Goal: Communication & Community: Answer question/provide support

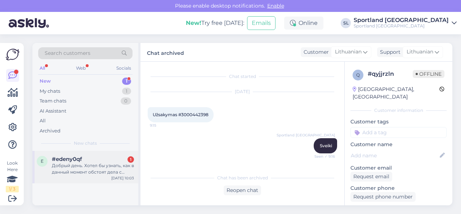
scroll to position [293, 0]
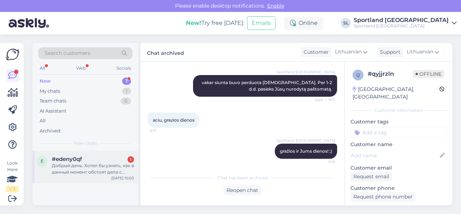
click at [101, 163] on div "Добрый день. Хотел бы узнать, как в данный момент обстоят дела с заказом. Может…" at bounding box center [93, 168] width 82 height 13
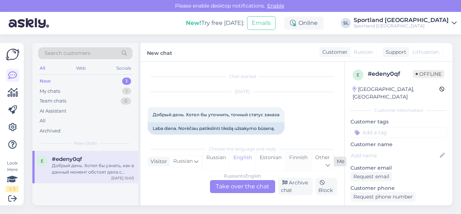
scroll to position [1895, 0]
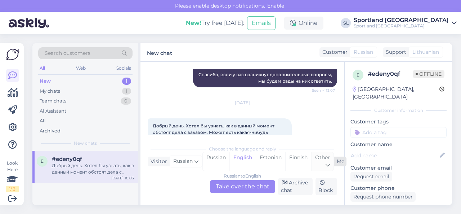
click at [321, 163] on div "Other" at bounding box center [322, 161] width 22 height 18
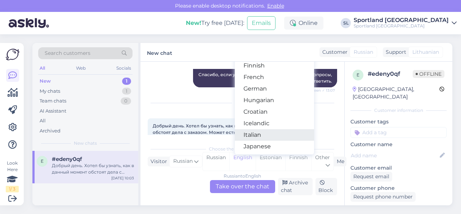
scroll to position [144, 0]
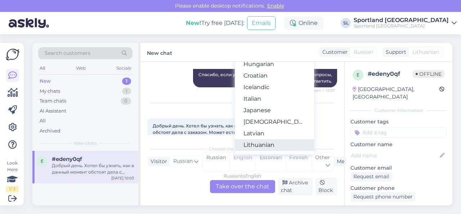
click at [264, 145] on link "Lithuanian" at bounding box center [274, 145] width 79 height 12
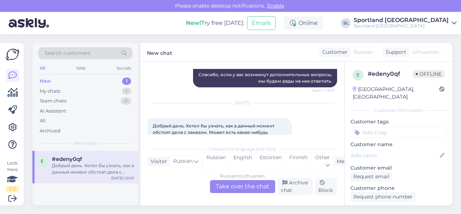
click at [242, 188] on div "Russian to Lithuanian Take over the chat" at bounding box center [242, 186] width 65 height 13
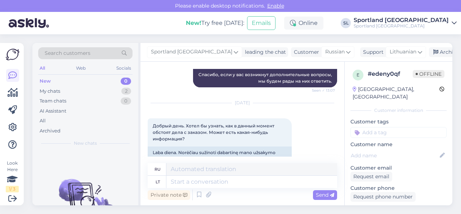
scroll to position [1885, 0]
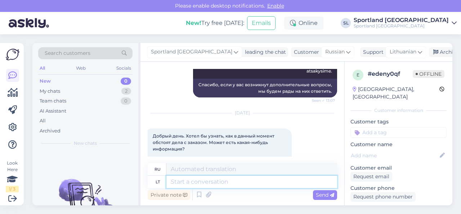
click at [222, 187] on textarea at bounding box center [251, 181] width 171 height 12
type textarea "Svei"
type textarea "Привет"
type textarea "Sveiki,"
type textarea "Привет,"
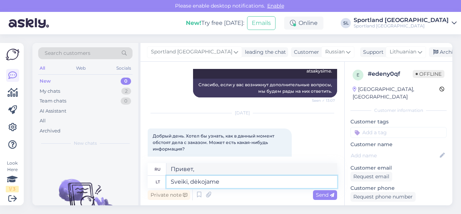
type textarea "Sveiki, dėkojame u"
type textarea "Здравствуйте, спасибо."
type textarea "Sveiki, dėkojame už J"
type textarea "Привет, спасибо за"
type textarea "Sveiki, dėkojame už Jūsų u"
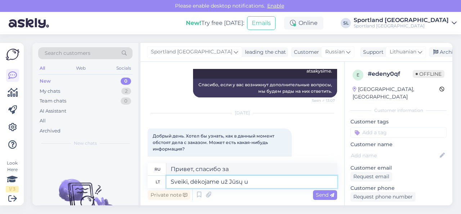
type textarea "Здравствуйте, спасибо за ваш"
type textarea "Sveiki, dėkojame už Jūsų užklausą."
type textarea "Здравствуйте, спасибо за ваш запрос."
type textarea "Sveiki, dėkojame už Jūsų užklausą. Luktelkite, ti"
type textarea "Здравствуйте, спасибо за ваш запрос. Пожалуйста, подождите."
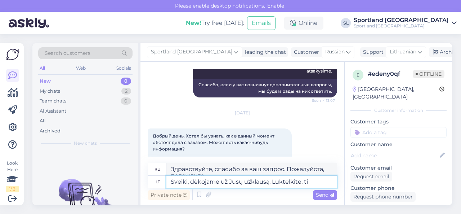
scroll to position [1892, 0]
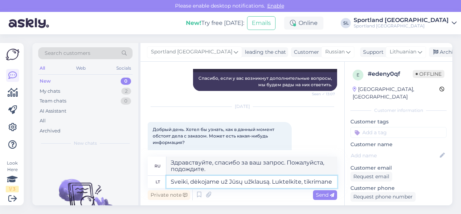
type textarea "Sveiki, dėkojame už Jūsų užklausą. Luktelkite, tikrimane"
type textarea "Здравствуйте, спасибо за ваш запрос. Пожалуйста, подождите, мы проверяем."
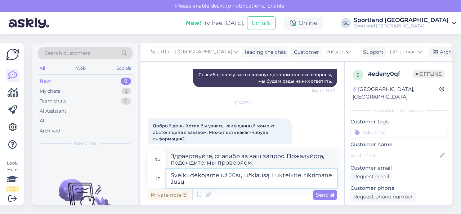
type textarea "Sveiki, dėkojame už Jūsų užklausą. Luktelkite, tikrimane Jūsų u"
type textarea "Здравствуйте, спасибо за ваш запрос. Пожалуйста, подождите, пока мы проверим ва…"
type textarea "Sveiki, dėkojame už Jūsų užklausą. Luktelkite, tikrimane Jūsų užsakymą."
type textarea "Здравствуйте, спасибо за ваш запрос. Пожалуйста, подождите, пока мы проверим ва…"
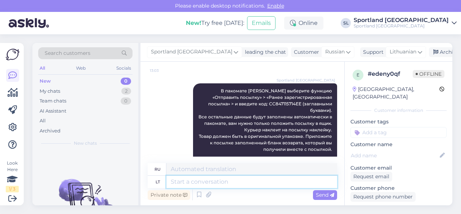
scroll to position [1473, 0]
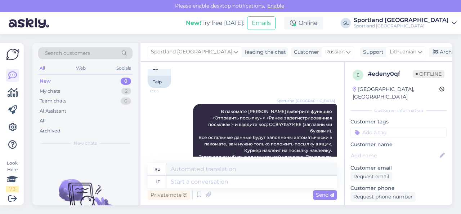
click at [254, 108] on span "В пакомате [PERSON_NAME] выберите функцию «Отправить посылку» > «Ранее зарегист…" at bounding box center [266, 140] width 135 height 64
copy span "CC847115714EE"
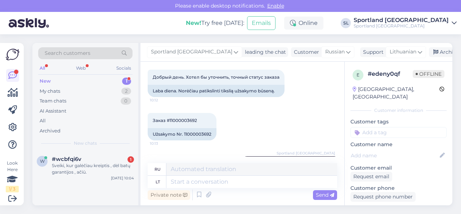
scroll to position [32, 0]
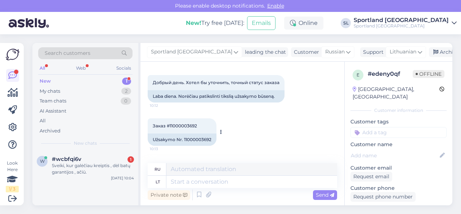
click at [197, 140] on div "Užsakymo Nr. 11000003692" at bounding box center [182, 139] width 69 height 12
copy div "11000003692"
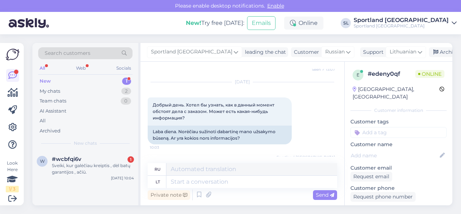
scroll to position [1942, 0]
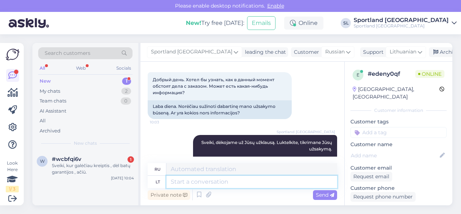
click at [269, 184] on textarea at bounding box center [251, 181] width 171 height 12
type textarea "Šiuo"
type textarea "Этот"
type textarea "Šiuo metu"
type textarea "В настоящее время"
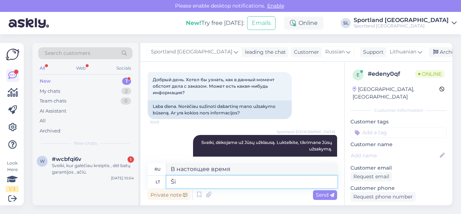
type textarea "Š"
type textarea "Этот"
type textarea "Ma"
type textarea "Да"
type textarea "Matome si"
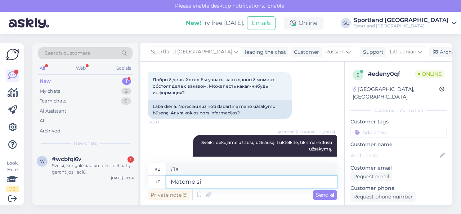
type textarea "Мы видим"
type textarea "Matome sistemoje, jo"
type textarea "Мы видим в системе,"
type textarea "Matome sistemoje, jog v"
type textarea "Мы видим в системе, что"
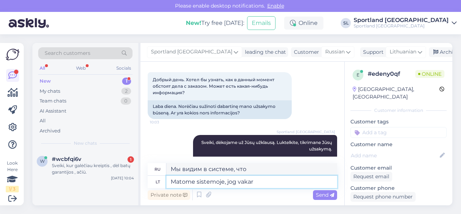
type textarea "Matome sistemoje, jog vakar J"
type textarea "Мы видим в системе, что вчера"
type textarea "Matome sistemoje, jog vakar Jūsų"
type textarea "Мы видим в системе, что вчера ваш"
type textarea "Matome sistemoje, jog vakar Jūsų išsiųsta"
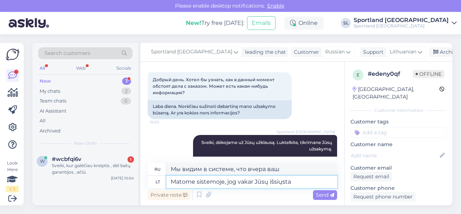
type textarea "Мы видим в системе, что вы отправили его вчера."
type textarea "Matome sistemoje, jog vakar Jūsų išsiųsta siunta p"
type textarea "В системе видно, что ваш груз был отправлен вчера."
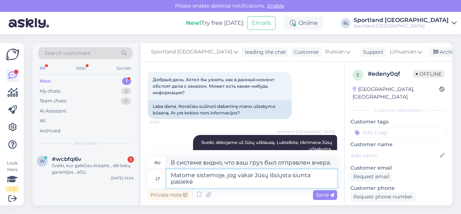
type textarea "Matome sistemoje, jog vakar Jūsų išsiųsta siunta pasiekė"
type textarea "Мы видим в системе, что отправленный вами вчера груз прибыл."
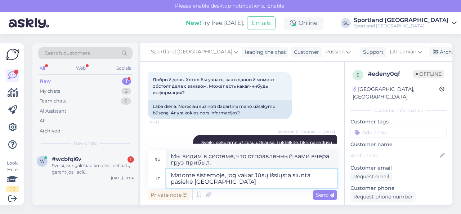
type textarea "Matome sistemoje, jog vakar Jūsų išsiųsta siunta pasiekė Sportland s"
type textarea "В системе мы видим, что отправленная вами вчера посылка достигла [GEOGRAPHIC_DA…"
type textarea "Matome sistemoje, jog vakar Jūsų išsiųsta siunta pasiekė Sportland sandėlį."
type textarea "В системе мы видим, что отправленный вами вчера груз прибыл на склад Sportland."
type textarea "Matome sistemoje, jog vakar Jūsų išsiųsta siunta pasiekė Sportland sandėlį. [GE…"
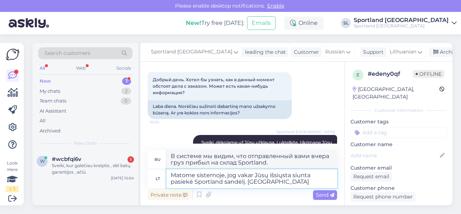
type textarea "В системе видно, что отправленный вами вчера груз прибыл на склад Sportland."
type textarea "Matome sistemoje, jog vakar Jūsų išsiųsta siunta pasiekė Sportland sandėlį. Šiu…"
type textarea "В системе видно, что отправленный вами вчера груз прибыл на склад Sportland. В …"
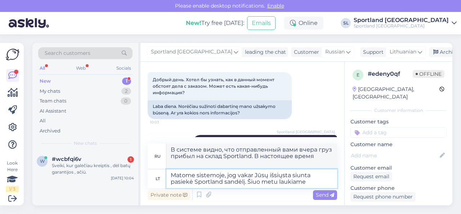
type textarea "Matome sistemoje, jog vakar Jūsų išsiųsta siunta pasiekė Sportland sandėlį. Šiu…"
type textarea "В системе видно, что отправленный вами вчера груз прибыл на склад Sportland. В …"
type textarea "Matome sistemoje, jog vakar Jūsų išsiųsta siunta pasiekė Sportland sandėlį. Šiu…"
type textarea "В системе видно, что отправленный вами вчера груз прибыл на склад Sportland. В …"
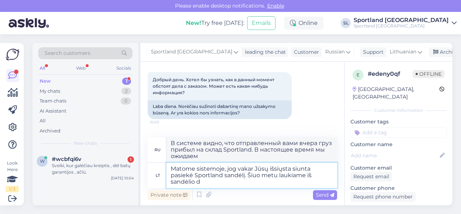
type textarea "Matome sistemoje, jog vakar Jūsų išsiųsta siunta pasiekė Sportland sandėlį. Šiu…"
type textarea "В системе видно, что отправленный вами вчера груз поступил на склад Sportland. …"
type textarea "Matome sistemoje, jog vakar Jūsų išsiųsta siunta pasiekė Sportland sandėlį. Šiu…"
type textarea "В системе видно, что отправленный вами вчера груз прибыл на склад Sportland. В …"
type textarea "Matome sistemoje, jog vakar Jūsų išsiųsta siunta pasiekė Sportland sandėlį. Šiu…"
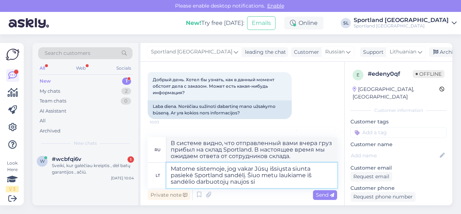
type textarea "В системе видно, что отправленный вами вчера груз прибыл на склад Sportland. В …"
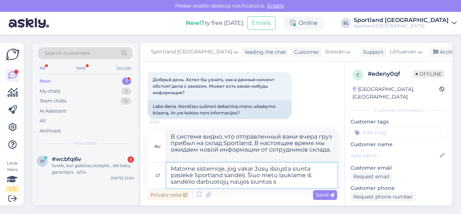
type textarea "Matome sistemoje, jog vakar Jūsų išsiųsta siunta pasiekė Sportland sandėlį. Šiu…"
type textarea "В системе видно, что отправленная вами вчера партия товара поступила на склад S…"
type textarea "Matome sistemoje, jog vakar Jūsų išsiųsta siunta pasiekė Sportland sandėlį. Šiu…"
type textarea "В системе видно, что отправленный вами вчера груз прибыл на склад Sportland. В …"
type textarea "Matome sistemoje, jog vakar Jūsų išsiųsta siunta pasiekė Sportland sandėlį. Šiu…"
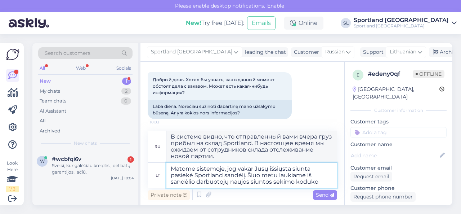
type textarea "В системе видно, что отправленный вами вчера груз прибыл на склад Sportland. В …"
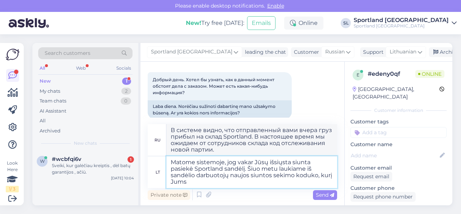
type textarea "Matome sistemoje, jog vakar Jūsų išsiųsta siunta pasiekė Sportland sandėlį. Šiu…"
type textarea "В системе видно, что отправленный вами вчера груз прибыл на склад Sportland. В …"
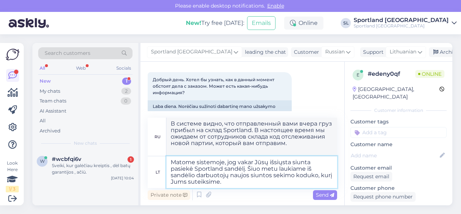
type textarea "Matome sistemoje, jog vakar Jūsų išsiųsta siunta pasiekė Sportland sandėlį. Šiu…"
type textarea "В системе видно, что отправленный вами вчера груз прибыл на склад Sportland. В …"
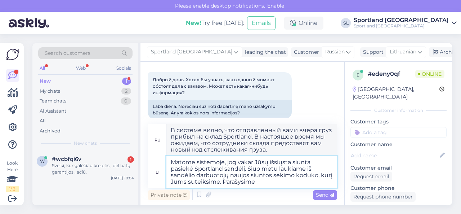
type textarea "Matome sistemoje, jog vakar Jūsų išsiųsta siunta pasiekė Sportland sandėlį. Šiu…"
type textarea "В системе видно, что отправленный вами вчера груз прибыл на склад Sportland. В …"
type textarea "Matome sistemoje, jog vakar Jūsų išsiųsta siunta pasiekė Sportland sandėlį. Šiu…"
type textarea "В системе видно, что отправленный вами вчера груз прибыл на склад Sportland. В …"
type textarea "Matome sistemoje, jog vakar Jūsų išsiųsta siunta pasiekė Sportland sandėlį. Šiu…"
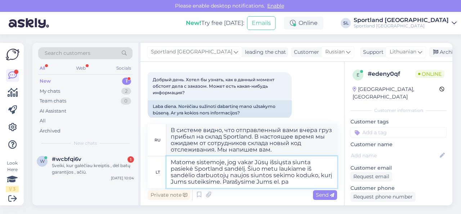
type textarea "В системе видно, что отправленный вами вчера груз прибыл на склад Sportland. В …"
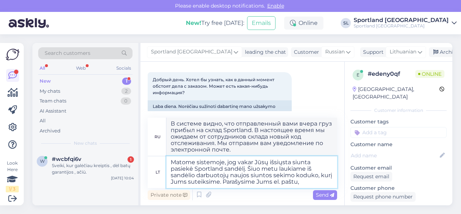
type textarea "Matome sistemoje, jog vakar Jūsų išsiųsta siunta pasiekė Sportland sandėlį. Šiu…"
type textarea "В системе видно, что отправленный вами вчера груз прибыл на склад Sportland. В …"
type textarea "Matome sistemoje, jog vakar Jūsų išsiųsta siunta pasiekė Sportland sandėlį. Šiu…"
type textarea "В системе видно, что отправленный вами вчера груз прибыл на склад Sportland. В …"
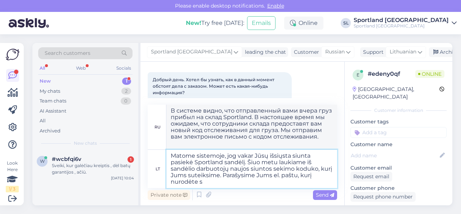
type textarea "Matome sistemoje, jog vakar Jūsų išsiųsta siunta pasiekė Sportland sandėlį. Šiu…"
type textarea "В системе видно, что отправленный вами вчера груз прибыл на склад Sportland. В …"
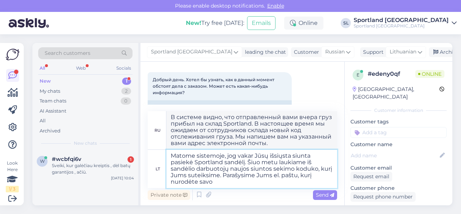
type textarea "Matome sistemoje, jog vakar Jūsų išsiųsta siunta pasiekė Sportland sandėlį. Šiu…"
type textarea "В системе видно, что отправленный вами вчера груз прибыл на склад Sportland. В …"
type textarea "Matome sistemoje, jog vakar Jūsų išsiųsta siunta pasiekė Sportland sandėlį. Šiu…"
type textarea "В системе видно, что отправленный вами вчера груз поступил на склад Sportland. …"
type textarea "Matome sistemoje, jog vakar Jūsų išsiųsta siunta pasiekė Sportland sandėlį. Šiu…"
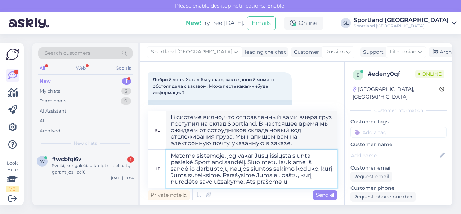
type textarea "В системе видно, что отправленный вами вчера груз поступил на склад Sportland. …"
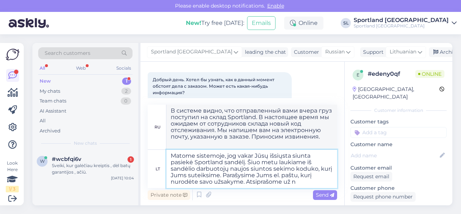
type textarea "Matome sistemoje, jog vakar Jūsų išsiųsta siunta pasiekė Sportland sandėlį. Šiu…"
type textarea "В системе видно, что отправленный вами вчера груз поступил на склад Sportland. …"
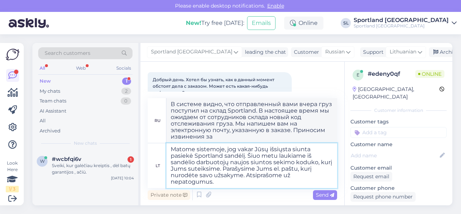
type textarea "Matome sistemoje, jog vakar Jūsų išsiųsta siunta pasiekė Sportland sandėlį. Šiu…"
type textarea "В системе видно, что отправленный вами вчера груз прибыл на склад Sportland. В …"
type textarea "Matome sistemoje, jog vakar Jūsų išsiųsta siunta pasiekė Sportland sandėlį. Šiu…"
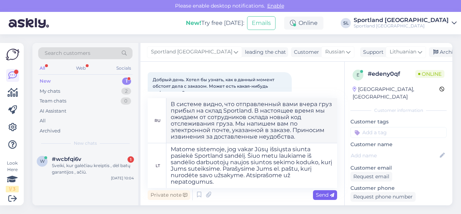
click at [318, 193] on span "Send" at bounding box center [325, 194] width 18 height 6
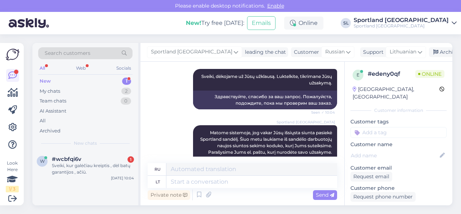
scroll to position [2043, 0]
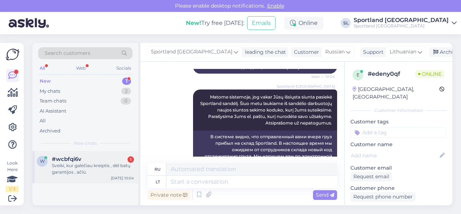
click at [107, 164] on div "Sveiki, kur galėčiau kreiptis , dėl batų garantijos , ačiū." at bounding box center [93, 168] width 82 height 13
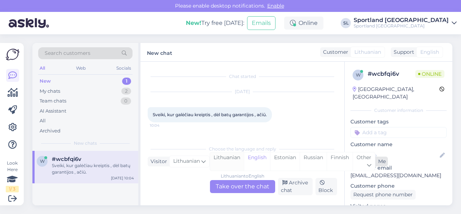
click at [225, 157] on div "Lithuanian" at bounding box center [227, 161] width 34 height 18
click at [229, 184] on div "Lithuanian to Lithuanian Take over the chat" at bounding box center [242, 186] width 65 height 13
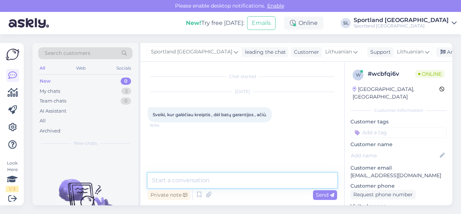
click at [216, 178] on textarea at bounding box center [243, 180] width 190 height 15
type textarea "Sveiki, dėkojame už Jūsų užklausą."
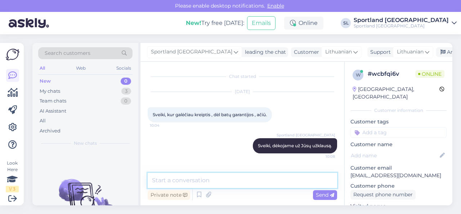
click at [199, 180] on textarea at bounding box center [243, 180] width 190 height 15
paste textarea "Jūs turite teisę pateikti prekę gamyklinio broko vertinimui, jeigu nėra praėję …"
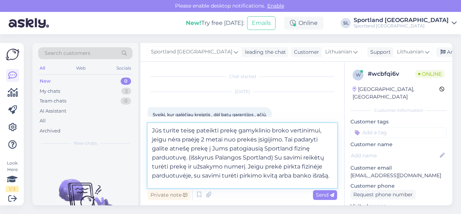
scroll to position [36, 0]
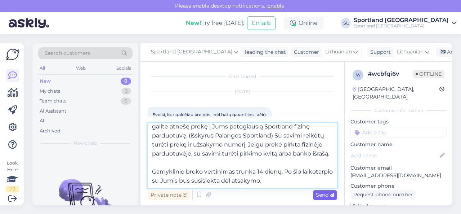
type textarea "Jūs turite teisę pateikti prekę gamyklinio broko vertinimui, jeigu nėra praėję …"
click at [319, 194] on span "Send" at bounding box center [325, 194] width 18 height 6
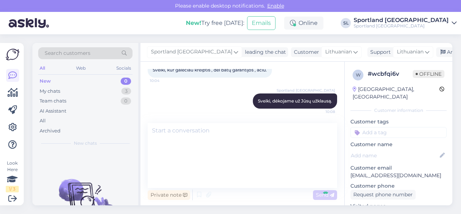
scroll to position [0, 0]
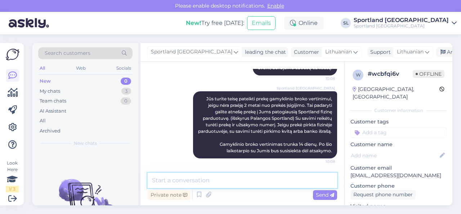
click at [288, 181] on textarea at bounding box center [243, 180] width 190 height 15
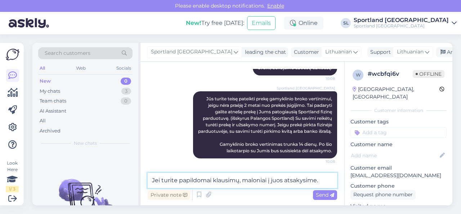
type textarea "Jei turite papildomai klausimų, maloniai į juos atsakysime."
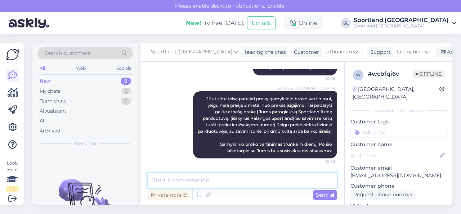
scroll to position [115, 0]
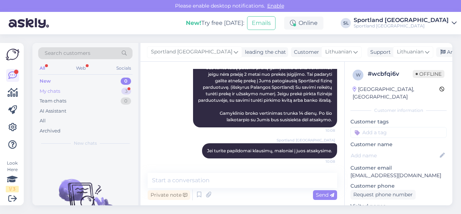
click at [101, 91] on div "My chats 3" at bounding box center [85, 91] width 94 height 10
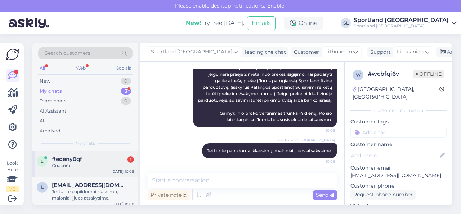
click at [101, 163] on div "Спасибо" at bounding box center [93, 165] width 82 height 6
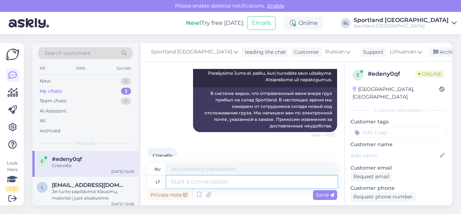
click at [193, 181] on textarea at bounding box center [251, 181] width 171 height 12
click at [102, 191] on div "Jei turite papildomai klausimų, maloniai į juos atsakysime." at bounding box center [93, 194] width 82 height 13
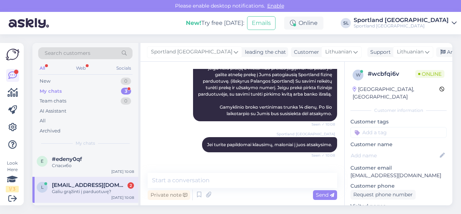
scroll to position [177, 0]
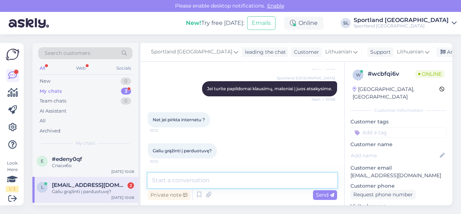
click at [215, 184] on textarea at bounding box center [243, 180] width 190 height 15
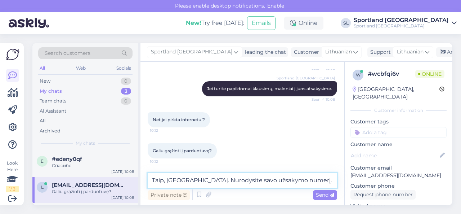
type textarea "Taip, [GEOGRAPHIC_DATA]. Nurodysite savo užsakymo numerį."
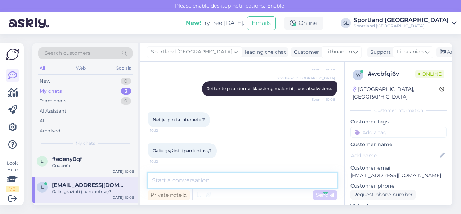
scroll to position [208, 0]
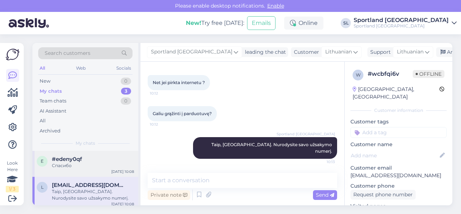
click at [104, 160] on div "#edeny0qf" at bounding box center [93, 159] width 82 height 6
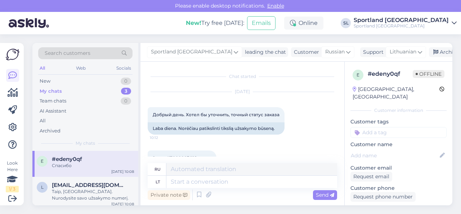
scroll to position [2086, 0]
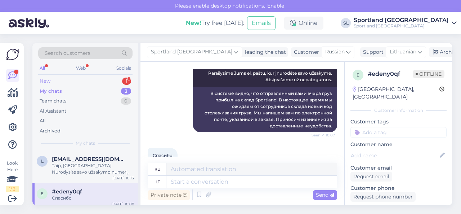
click at [106, 80] on div "New 1" at bounding box center [85, 81] width 94 height 10
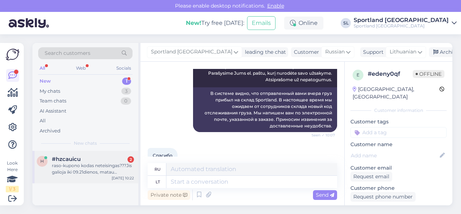
click at [98, 173] on div "raso-kupono kodas neteisingas???Jis galioja iki 09.21dienos, matau parasyta." at bounding box center [93, 168] width 82 height 13
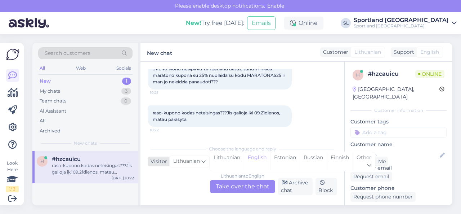
scroll to position [45, 0]
click at [222, 160] on div "Lithuanian" at bounding box center [227, 161] width 34 height 18
click at [227, 186] on div "Lithuanian to Lithuanian Take over the chat" at bounding box center [242, 186] width 65 height 13
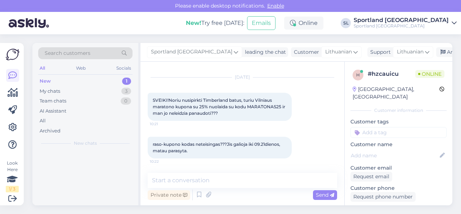
scroll to position [14, 0]
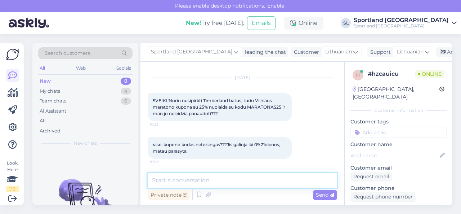
click at [213, 180] on textarea at bounding box center [243, 180] width 190 height 15
type textarea "Sveiki, dėkojame už Jūsų užklausą."
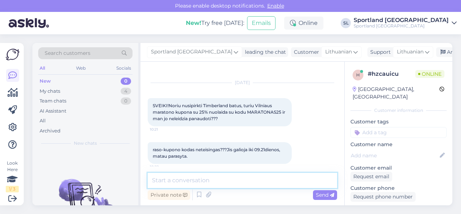
scroll to position [45, 0]
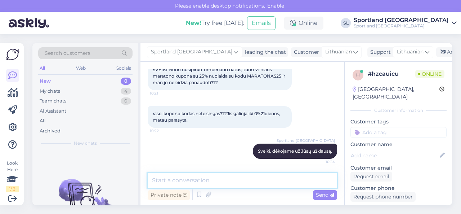
click at [217, 184] on textarea at bounding box center [243, 180] width 190 height 15
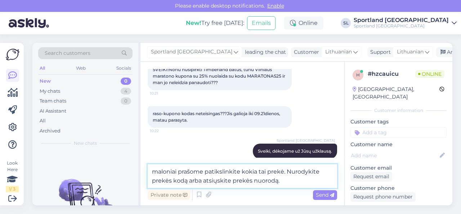
type textarea "maloniai prašome patikslinkite kokia tai prekė. Nurodykite prekės kodą arba ats…"
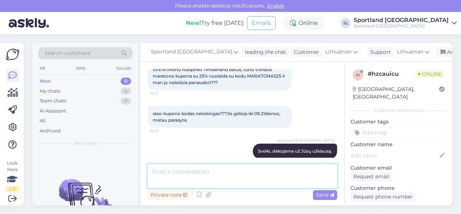
scroll to position [83, 0]
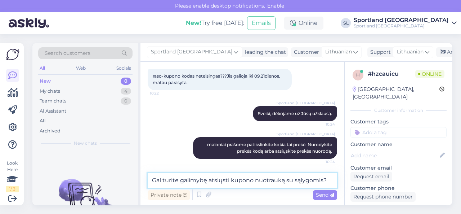
type textarea "Gal turite galimybę atsiųsti kupono nuotrauką su sąlygomis?"
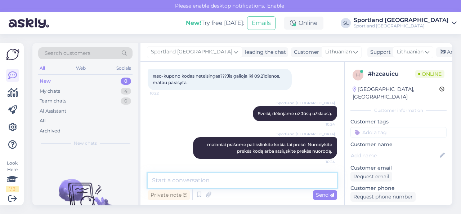
scroll to position [113, 0]
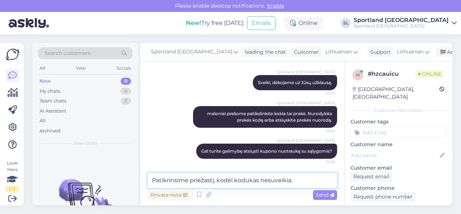
type textarea "Patikrinsime priežastį, kodėl kodukas nesuveikia."
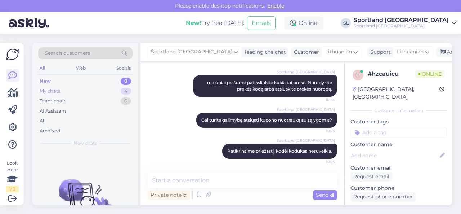
click at [116, 88] on div "My chats 4" at bounding box center [85, 91] width 94 height 10
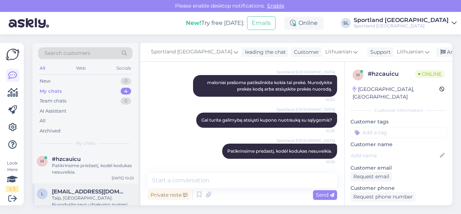
click at [92, 196] on div "Taip, [GEOGRAPHIC_DATA]. Nurodysite savo užsakymo numerį." at bounding box center [93, 201] width 82 height 13
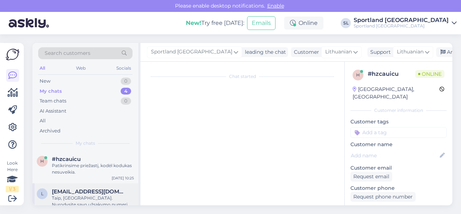
scroll to position [208, 0]
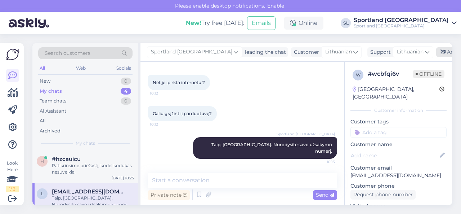
click at [436, 54] on div "Archive chat" at bounding box center [458, 52] width 45 height 10
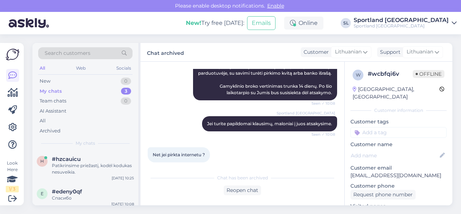
scroll to position [210, 0]
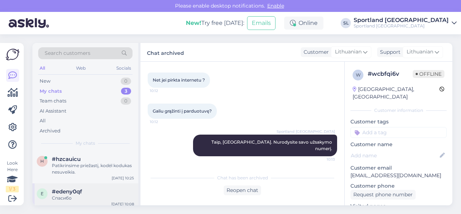
click at [54, 192] on span "#edeny0qf" at bounding box center [67, 191] width 30 height 6
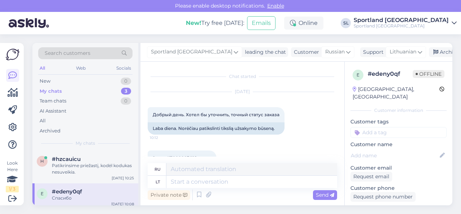
scroll to position [2086, 0]
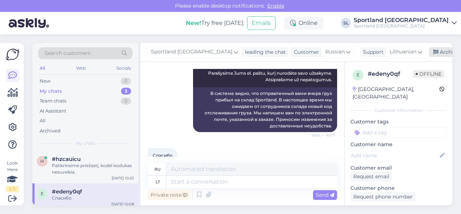
click at [431, 53] on div "Archive chat" at bounding box center [451, 52] width 45 height 10
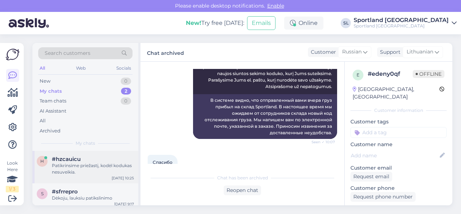
click at [70, 170] on div "Patikrinsime priežastį, kodėl kodukas nesuveikia." at bounding box center [93, 168] width 82 height 13
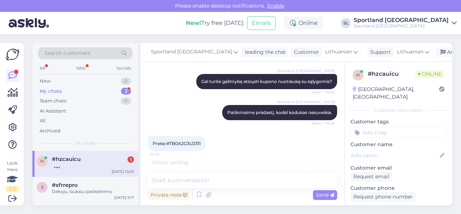
scroll to position [206, 0]
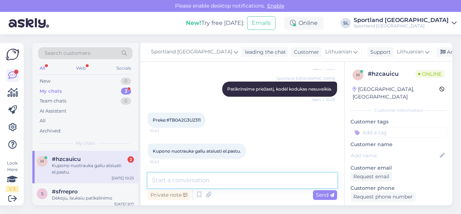
click at [193, 177] on textarea at bounding box center [243, 180] width 190 height 15
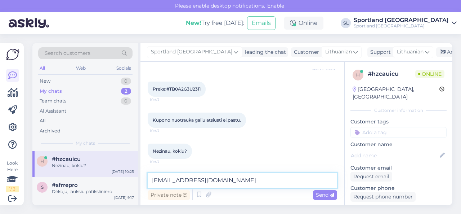
click at [167, 179] on textarea "[EMAIL_ADDRESS][DOMAIN_NAME]" at bounding box center [243, 180] width 190 height 15
click at [247, 179] on textarea "[EMAIL_ADDRESS][DOMAIN_NAME]" at bounding box center [243, 180] width 190 height 15
type textarea "[EMAIL_ADDRESS][DOMAIN_NAME]"
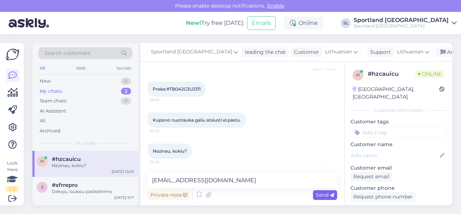
click at [320, 196] on span "Send" at bounding box center [325, 194] width 18 height 6
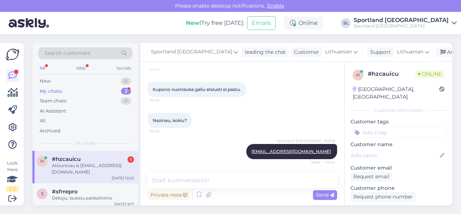
scroll to position [299, 0]
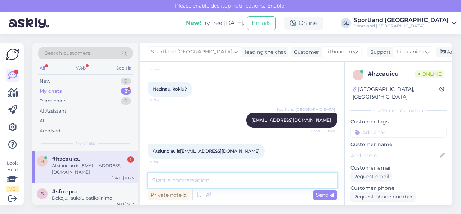
click at [197, 178] on textarea at bounding box center [243, 180] width 190 height 15
type textarea "D"
type textarea "dėkojame, gavome Jūsų laišką."
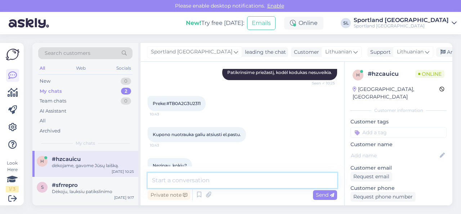
scroll to position [222, 0]
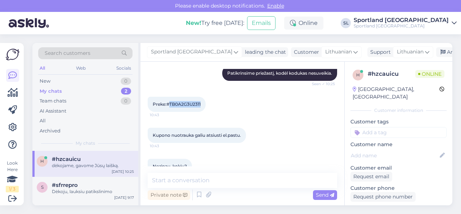
drag, startPoint x: 170, startPoint y: 102, endPoint x: 202, endPoint y: 105, distance: 32.6
click at [202, 105] on div "Preke:#TB0A2G3U2311 10:43" at bounding box center [177, 104] width 58 height 15
copy span "TB0A2G3U2311"
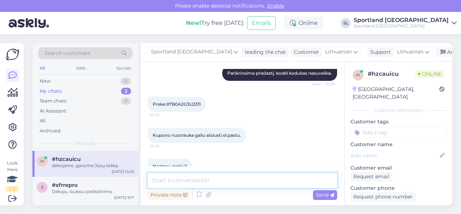
click at [237, 183] on textarea at bounding box center [243, 180] width 190 height 15
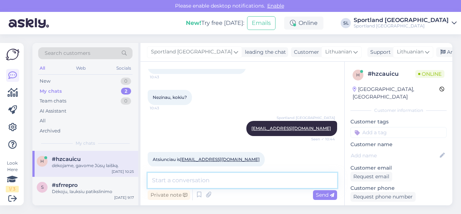
scroll to position [330, 0]
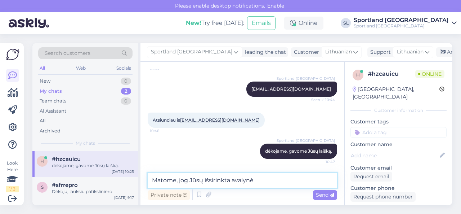
paste textarea "TIMBERLAND KIDS FIELD TREKKER LACE-UP TRAINERS Laisvalaikio batai"
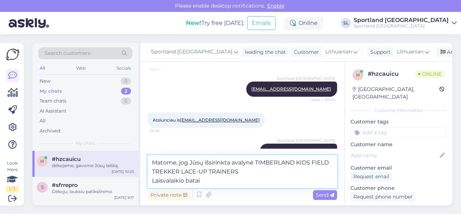
click at [151, 180] on textarea "Matome, jog Jūsų išsirinkta avalynė TIMBERLAND KIDS FIELD TREKKER LACE-UP TRAIN…" at bounding box center [243, 171] width 190 height 33
click at [208, 182] on textarea "Matome, jog Jūsų išsirinkta avalynė TIMBERLAND KIDS FIELD TREKKER LACE-UP TRAIN…" at bounding box center [243, 171] width 190 height 33
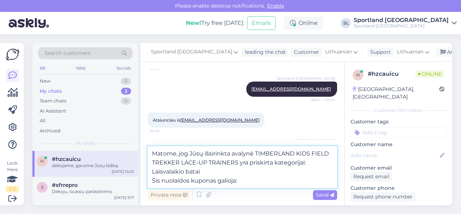
paste textarea "VISAI BĖGIMO IR TRENIRUOČIŲ KATEGORIJAI"
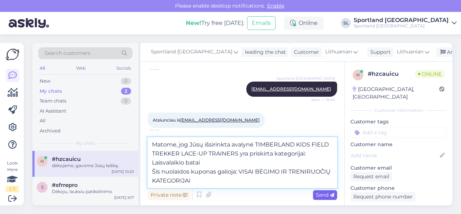
type textarea "Matome, jog Jūsų išsirinkta avalynė TIMBERLAND KIDS FIELD TREKKER LACE-UP TRAIN…"
click at [320, 195] on span "Send" at bounding box center [325, 194] width 18 height 6
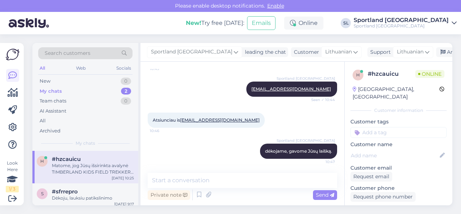
scroll to position [387, 0]
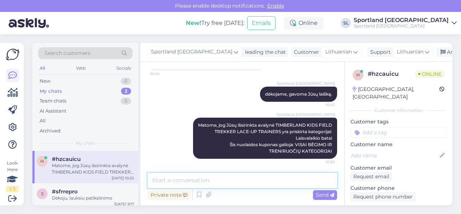
click at [286, 182] on textarea at bounding box center [243, 180] width 190 height 15
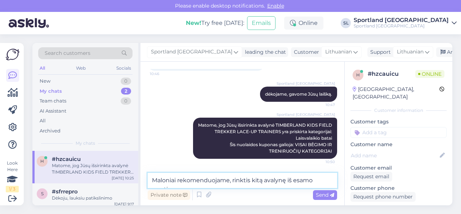
scroll to position [396, 0]
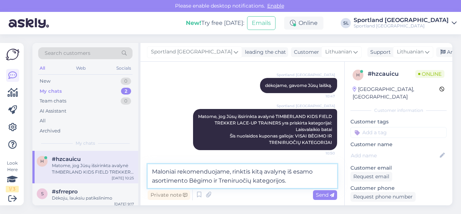
type textarea "Maloniai rekomenduojame, rinktis kitą avalynę iš esamo asortimento Bėgimo ir Tr…"
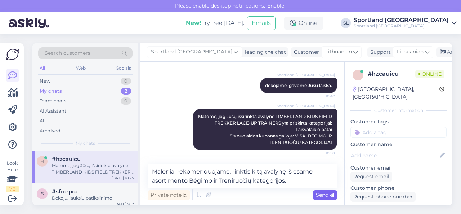
click at [322, 193] on span "Send" at bounding box center [325, 194] width 18 height 6
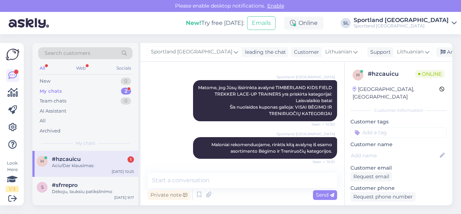
scroll to position [456, 0]
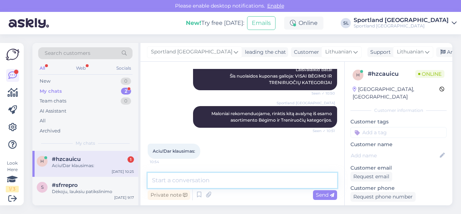
click at [212, 181] on textarea at bounding box center [243, 180] width 190 height 15
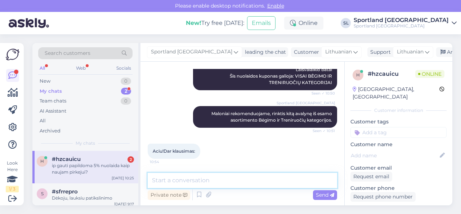
scroll to position [487, 0]
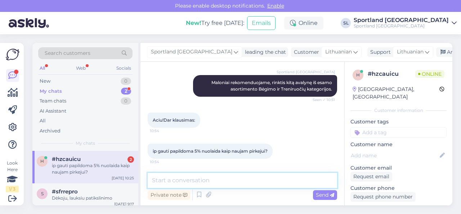
click at [215, 179] on textarea at bounding box center [243, 180] width 190 height 15
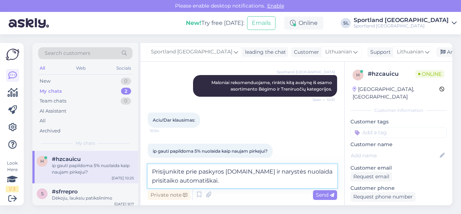
scroll to position [533, 0]
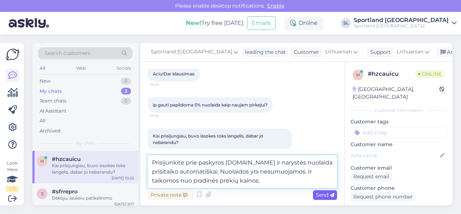
type textarea "Prisijunkite prie paskyros [DOMAIN_NAME] ir narystės nuolaida prisitaiko automa…"
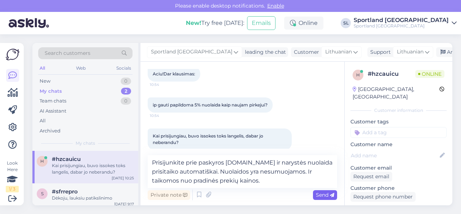
click at [324, 195] on span "Send" at bounding box center [325, 194] width 18 height 6
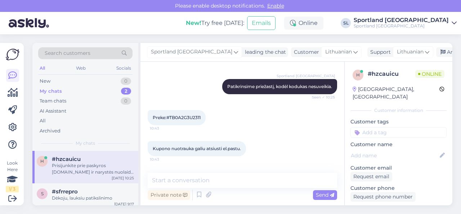
scroll to position [208, 0]
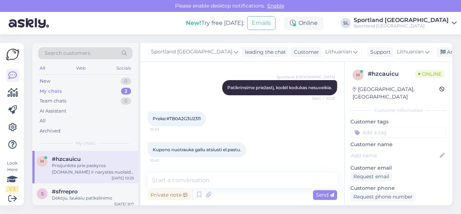
click at [182, 118] on span "Preke:#TB0A2G3U2311" at bounding box center [177, 118] width 48 height 5
copy div "TB0A2G3U2311 10:43"
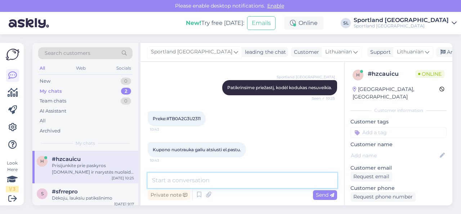
click at [231, 182] on textarea at bounding box center [243, 180] width 190 height 15
paste textarea "TIMBERLAND KIDS FIELD TREKKER LACE-UP TRAINERS"
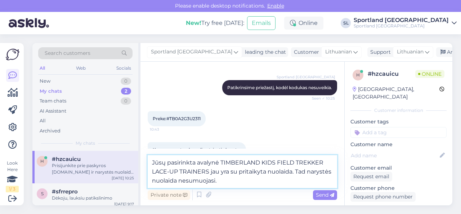
type textarea "Jūsų pasirinkta avalynė TIMBERLAND KIDS FIELD TREKKER LACE-UP TRAINERS jau yra …"
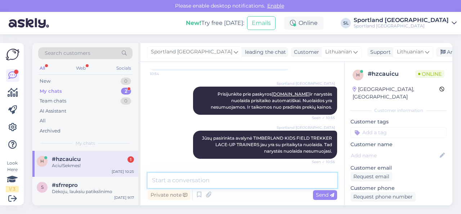
scroll to position [643, 0]
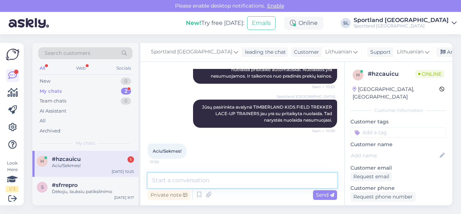
click at [192, 183] on textarea at bounding box center [243, 180] width 190 height 15
type textarea "dėkojame Jums, jog renkatės SPORTLAND."
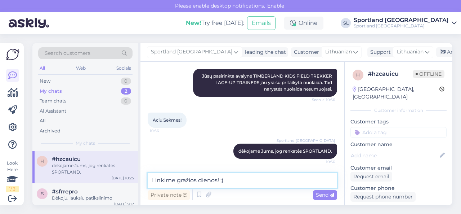
type textarea "Linkime gražios dienos! ;)"
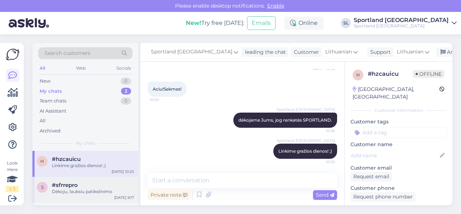
click at [96, 191] on div "Dėkoju, lauksiu patikslinimo" at bounding box center [93, 191] width 82 height 6
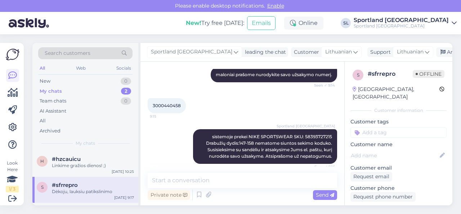
scroll to position [175, 0]
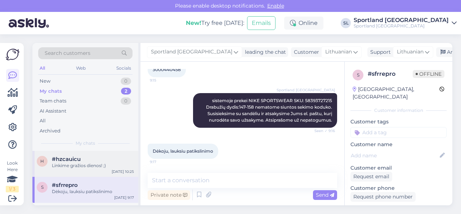
click at [89, 165] on div "Linkime gražios dienos! ;)" at bounding box center [93, 165] width 82 height 6
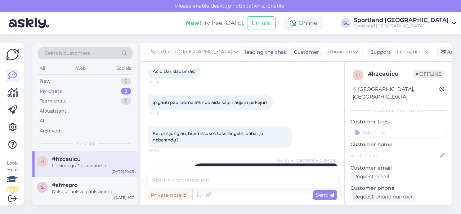
scroll to position [705, 0]
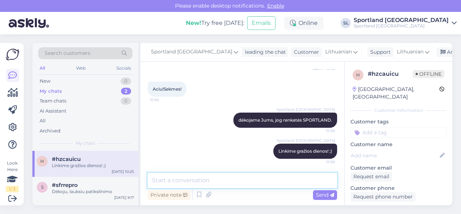
click at [249, 187] on textarea at bounding box center [243, 180] width 190 height 15
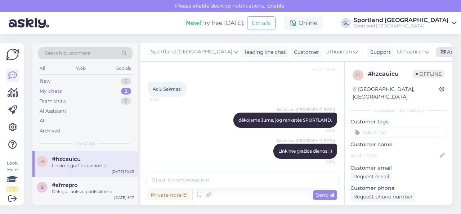
click at [436, 49] on div "Archive chat" at bounding box center [458, 52] width 45 height 10
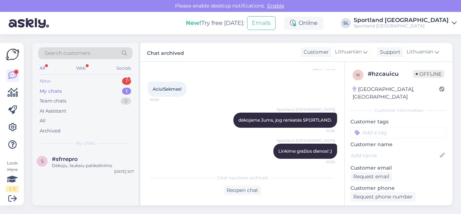
click at [100, 84] on div "New 1" at bounding box center [85, 81] width 94 height 10
click at [89, 160] on div "#9vaaaoea 1" at bounding box center [93, 159] width 82 height 6
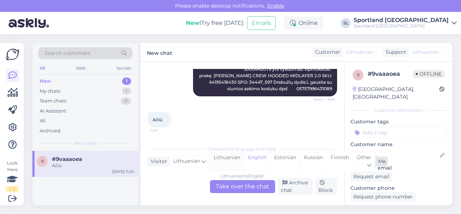
click at [230, 162] on div "Lithuanian" at bounding box center [227, 161] width 34 height 18
click at [233, 187] on div "Lithuanian to Lithuanian Take over the chat" at bounding box center [242, 186] width 65 height 13
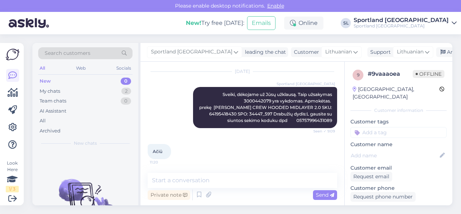
scroll to position [80, 0]
click at [436, 51] on div "Archive chat" at bounding box center [458, 52] width 45 height 10
